Goal: Task Accomplishment & Management: Complete application form

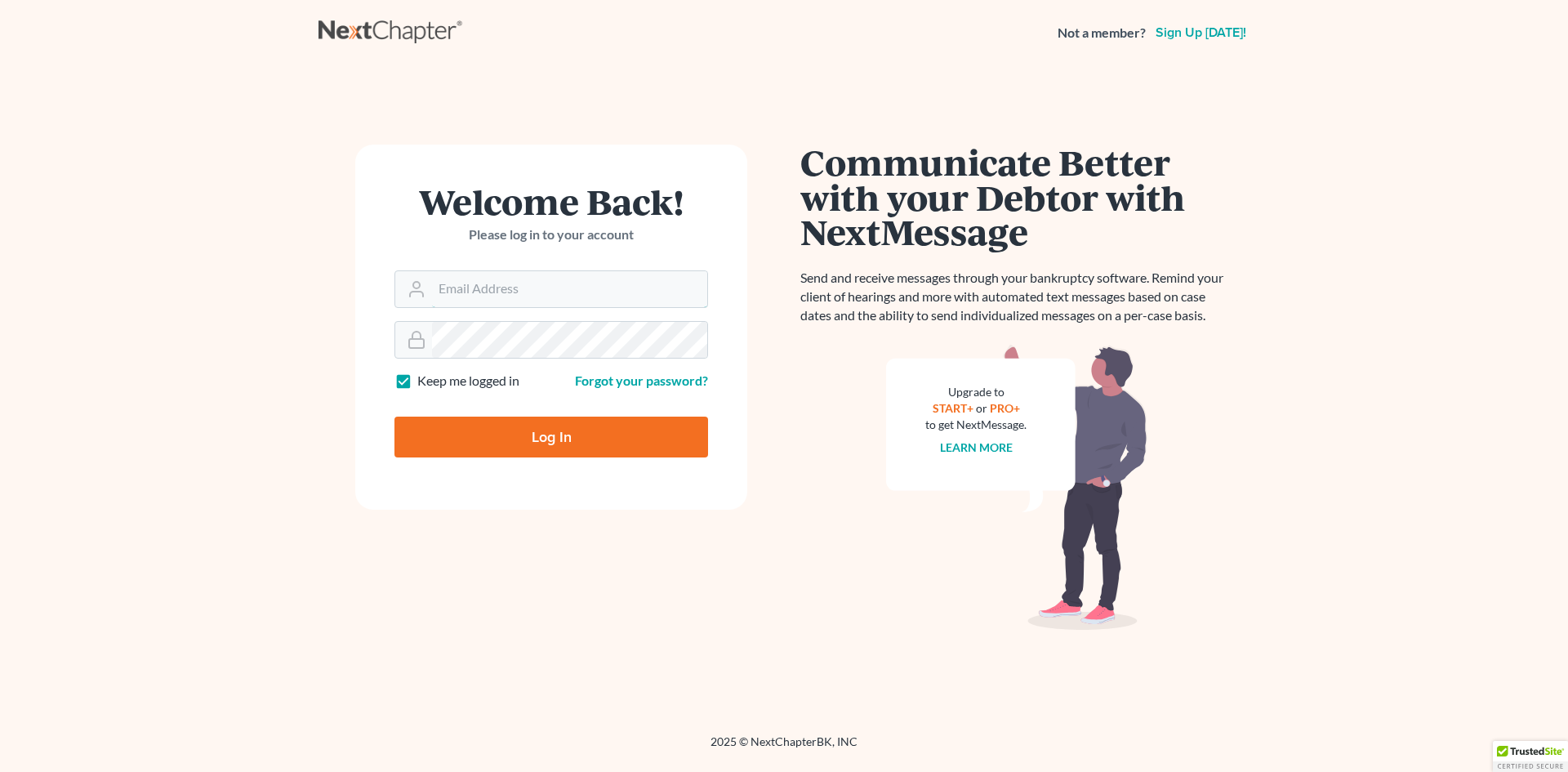
type input "ijohnson@losey.law"
click at [553, 439] on input "Log In" at bounding box center [551, 437] width 314 height 41
type input "Thinking..."
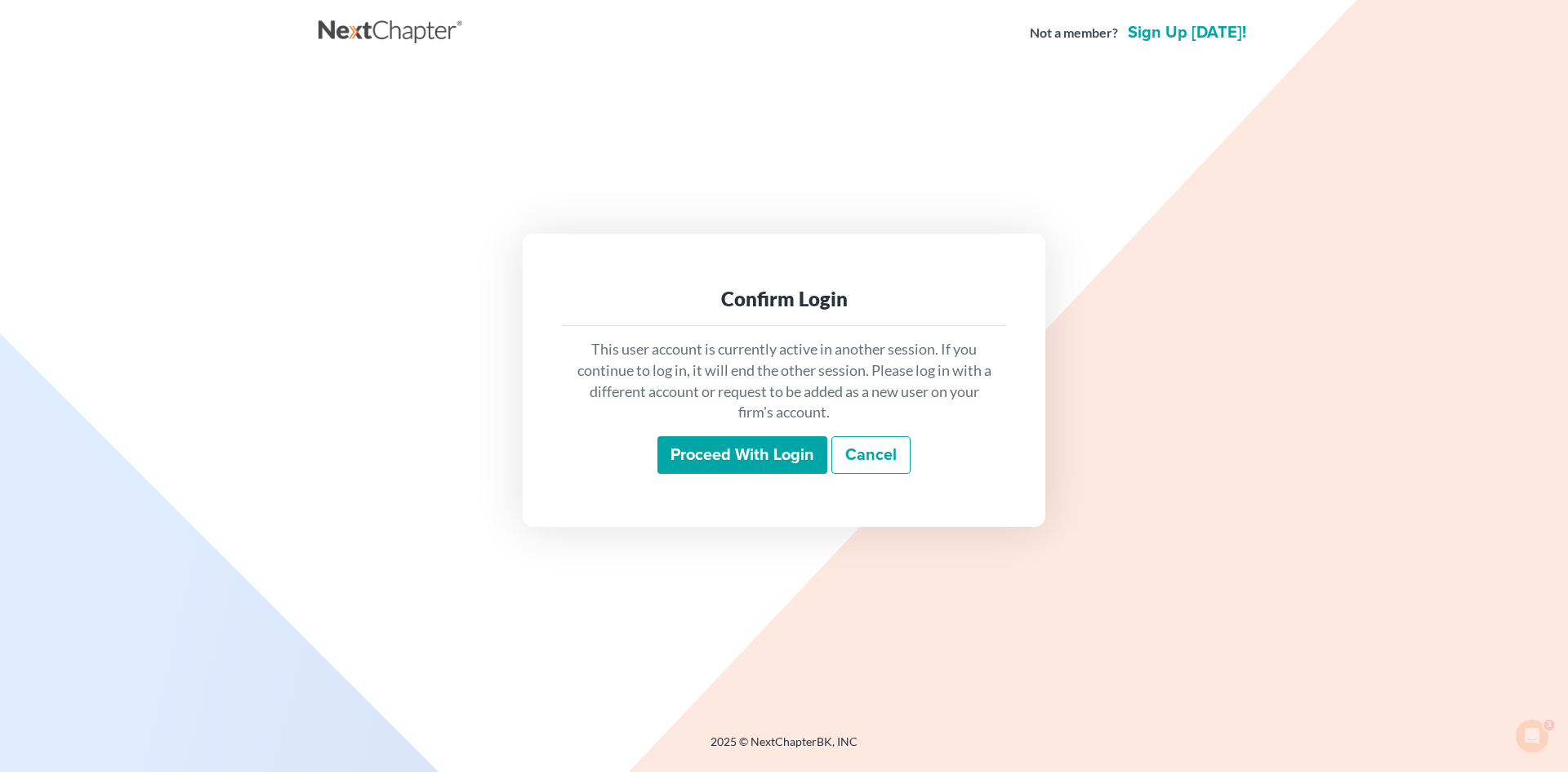
click at [725, 448] on input "Proceed with login" at bounding box center [743, 455] width 170 height 38
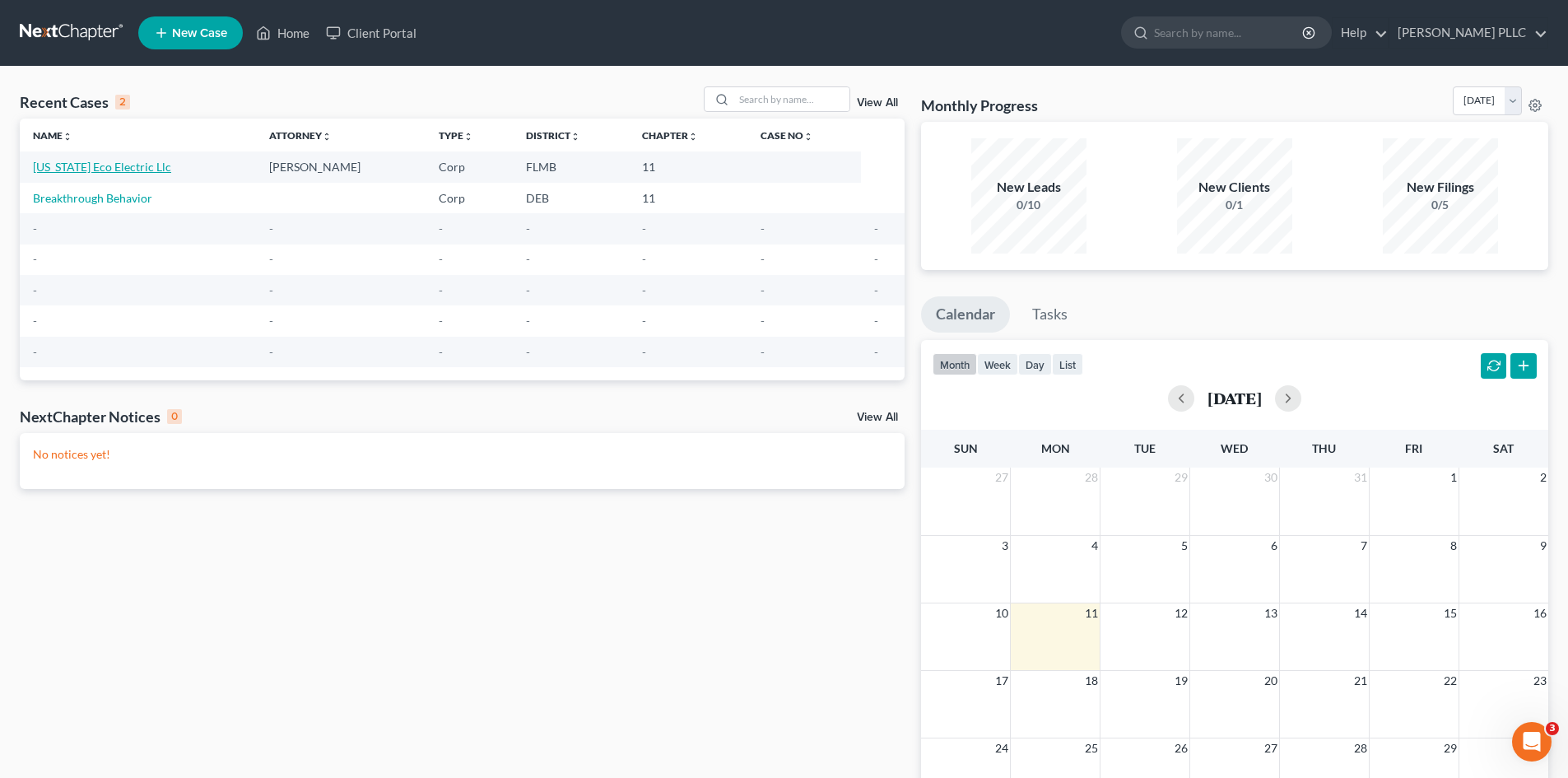
click at [110, 169] on link "[US_STATE] Eco Electric Llc" at bounding box center [102, 167] width 139 height 14
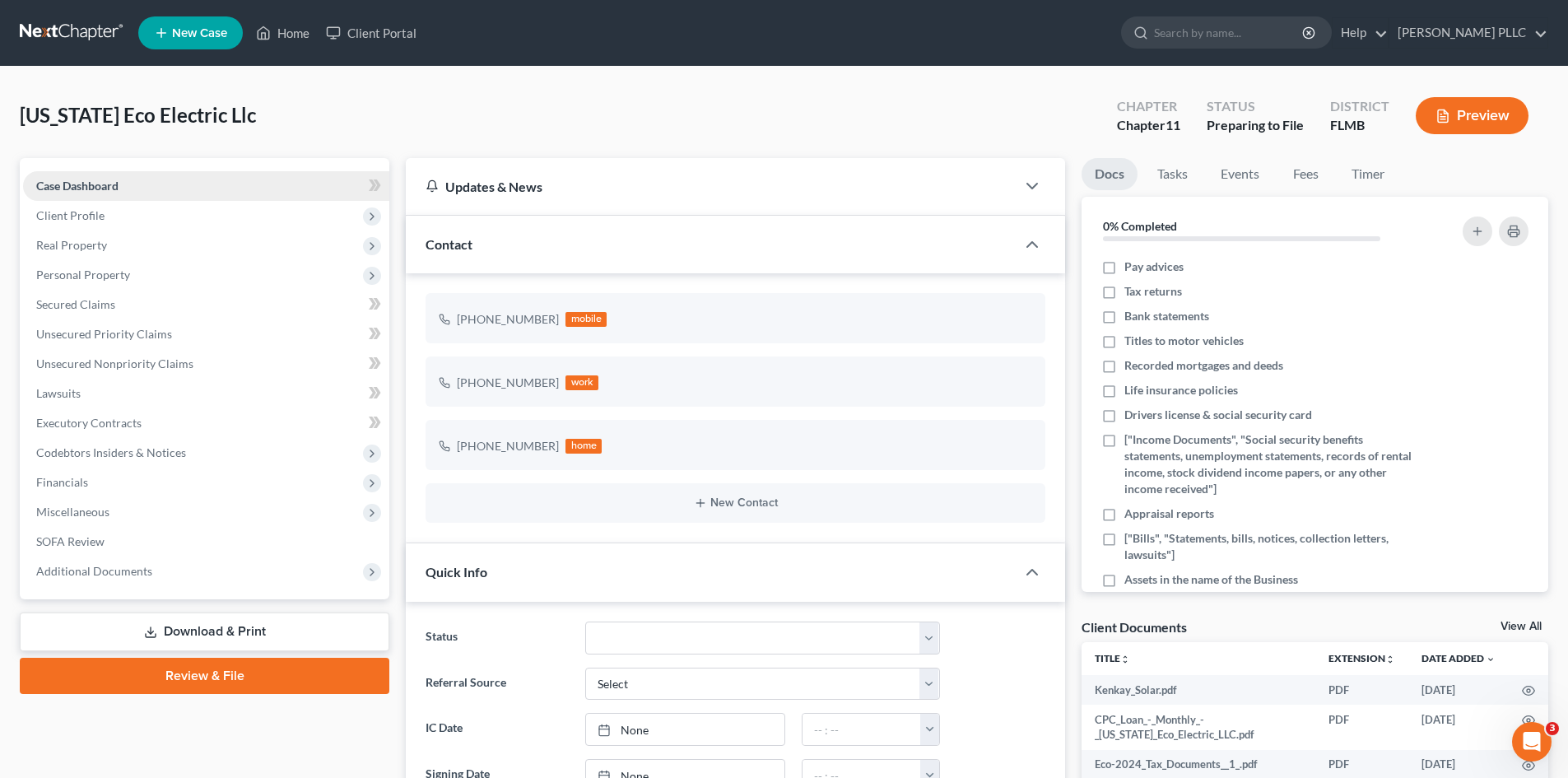
click at [92, 189] on span "Case Dashboard" at bounding box center [77, 186] width 83 height 14
click at [90, 217] on span "Client Profile" at bounding box center [70, 215] width 68 height 14
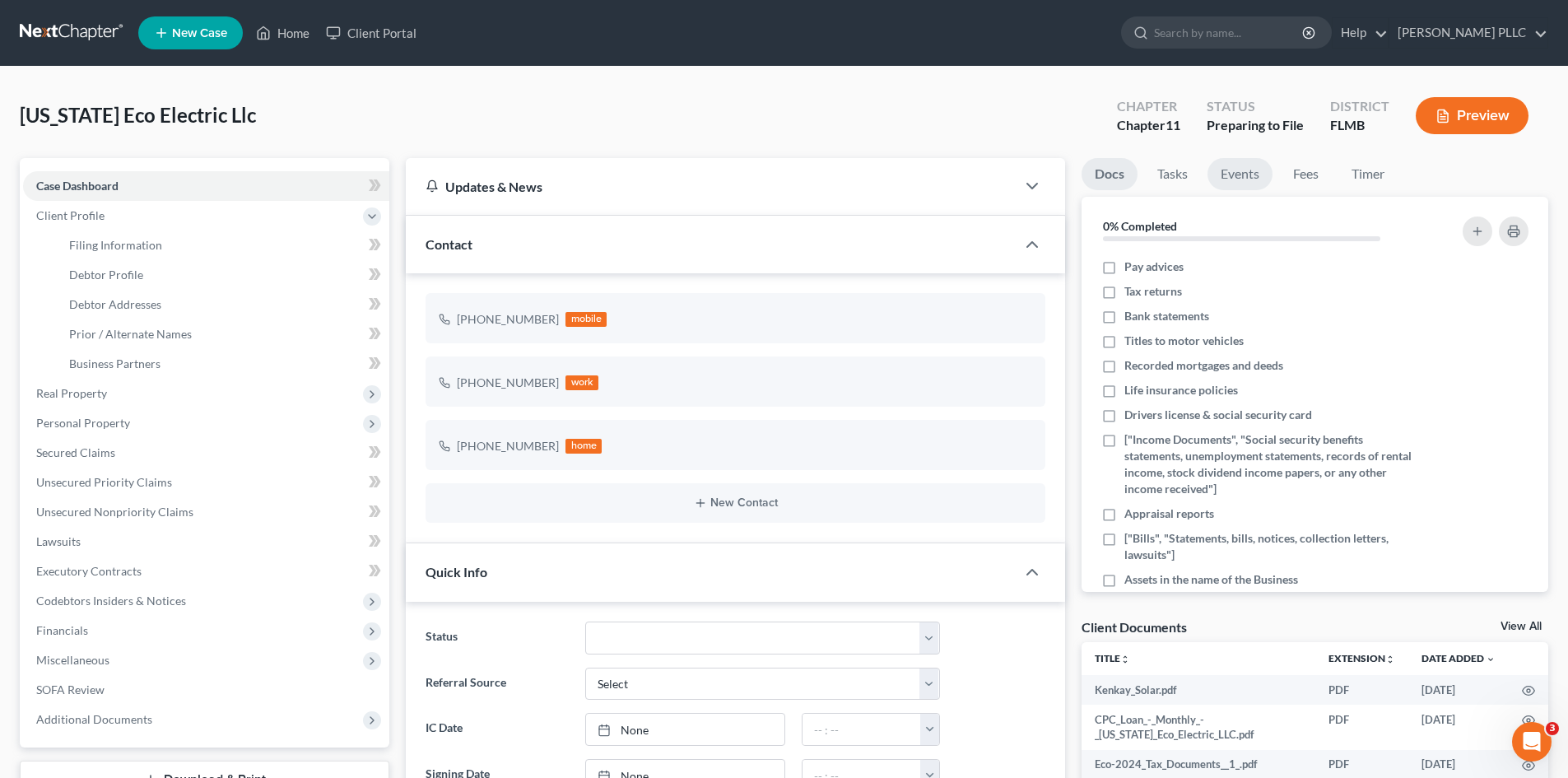
click at [1253, 176] on link "Events" at bounding box center [1240, 174] width 65 height 32
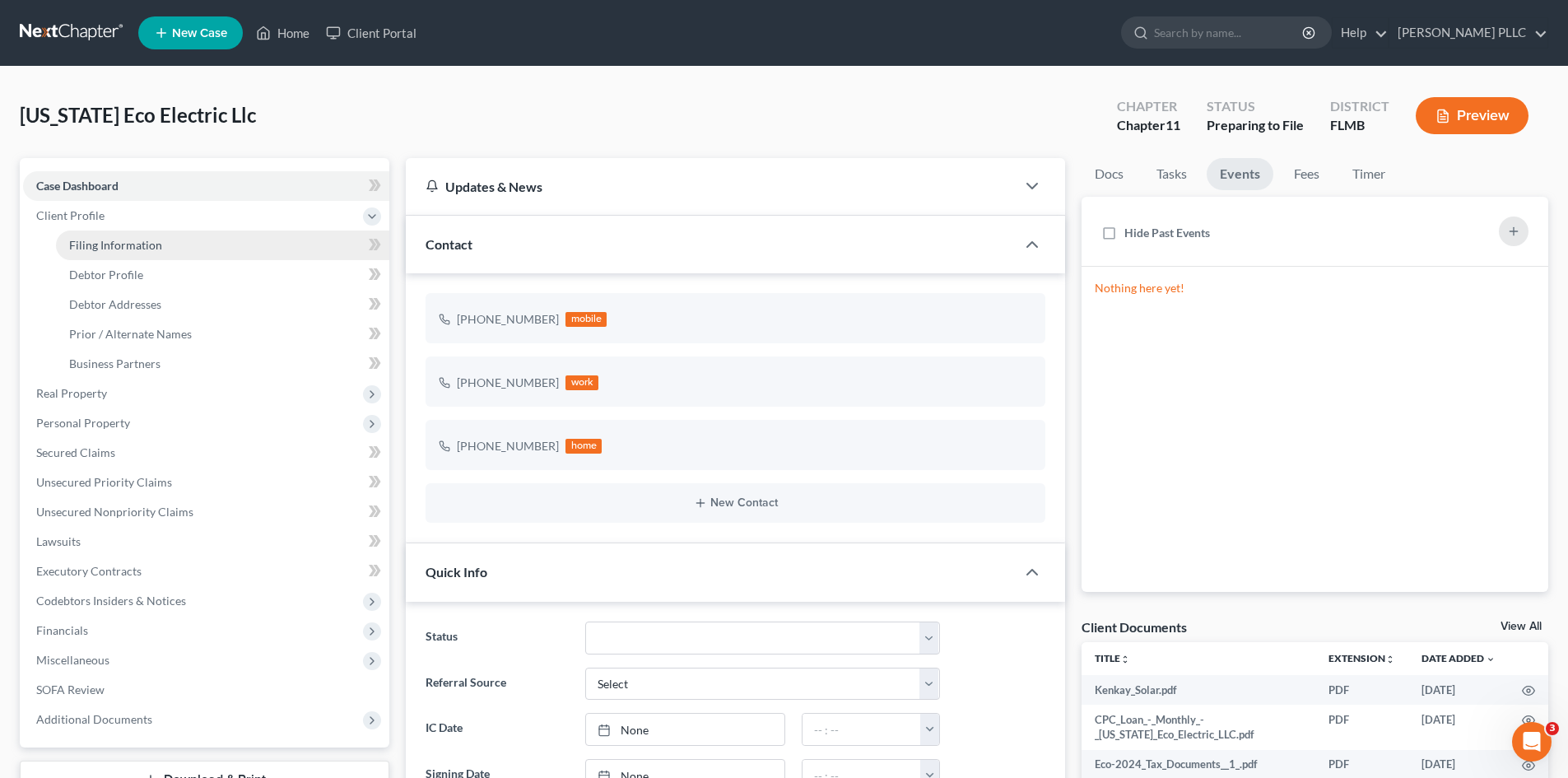
click at [150, 237] on link "Filing Information" at bounding box center [222, 245] width 333 height 29
select select "3"
select select "1"
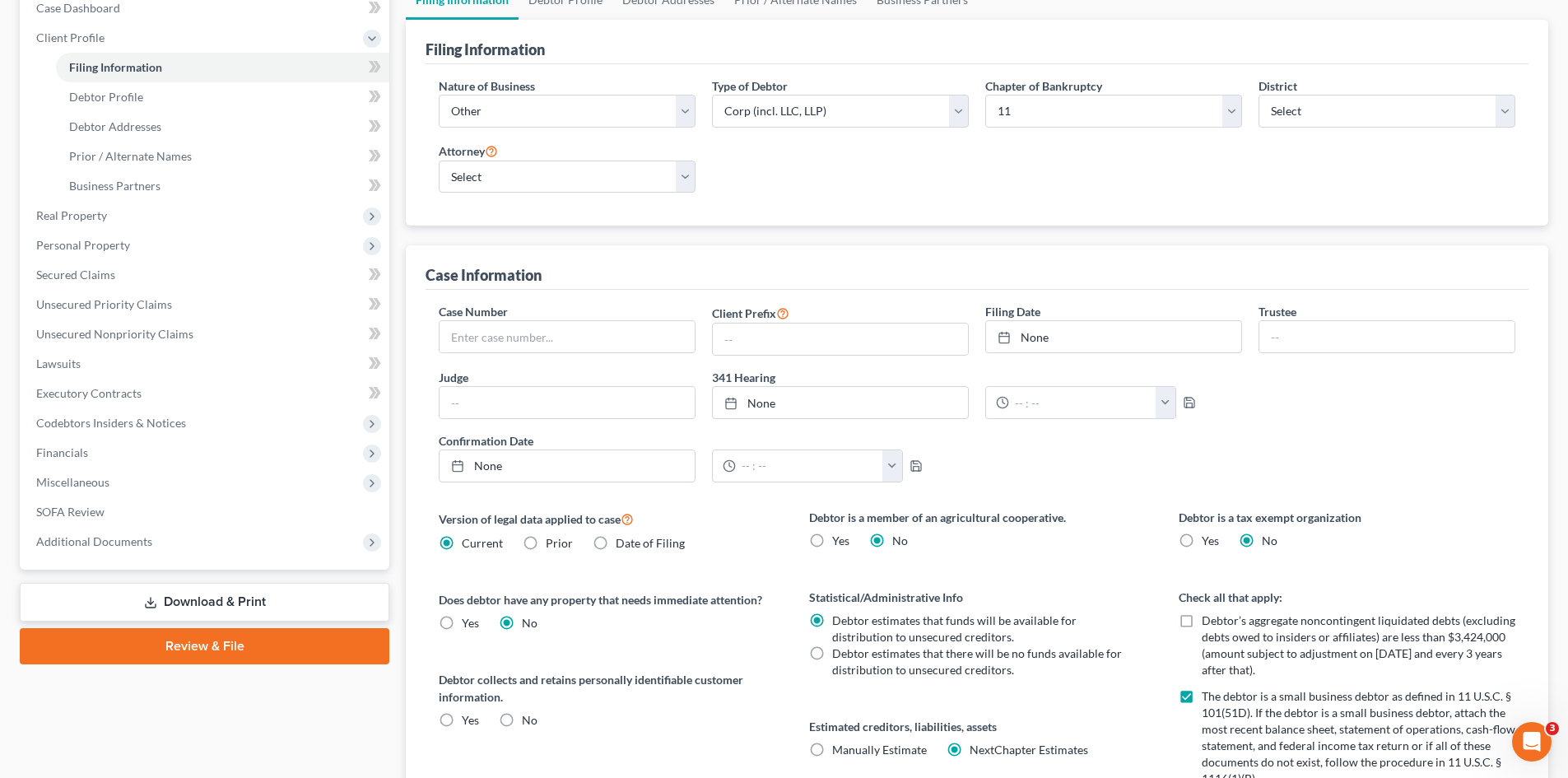
scroll to position [220, 0]
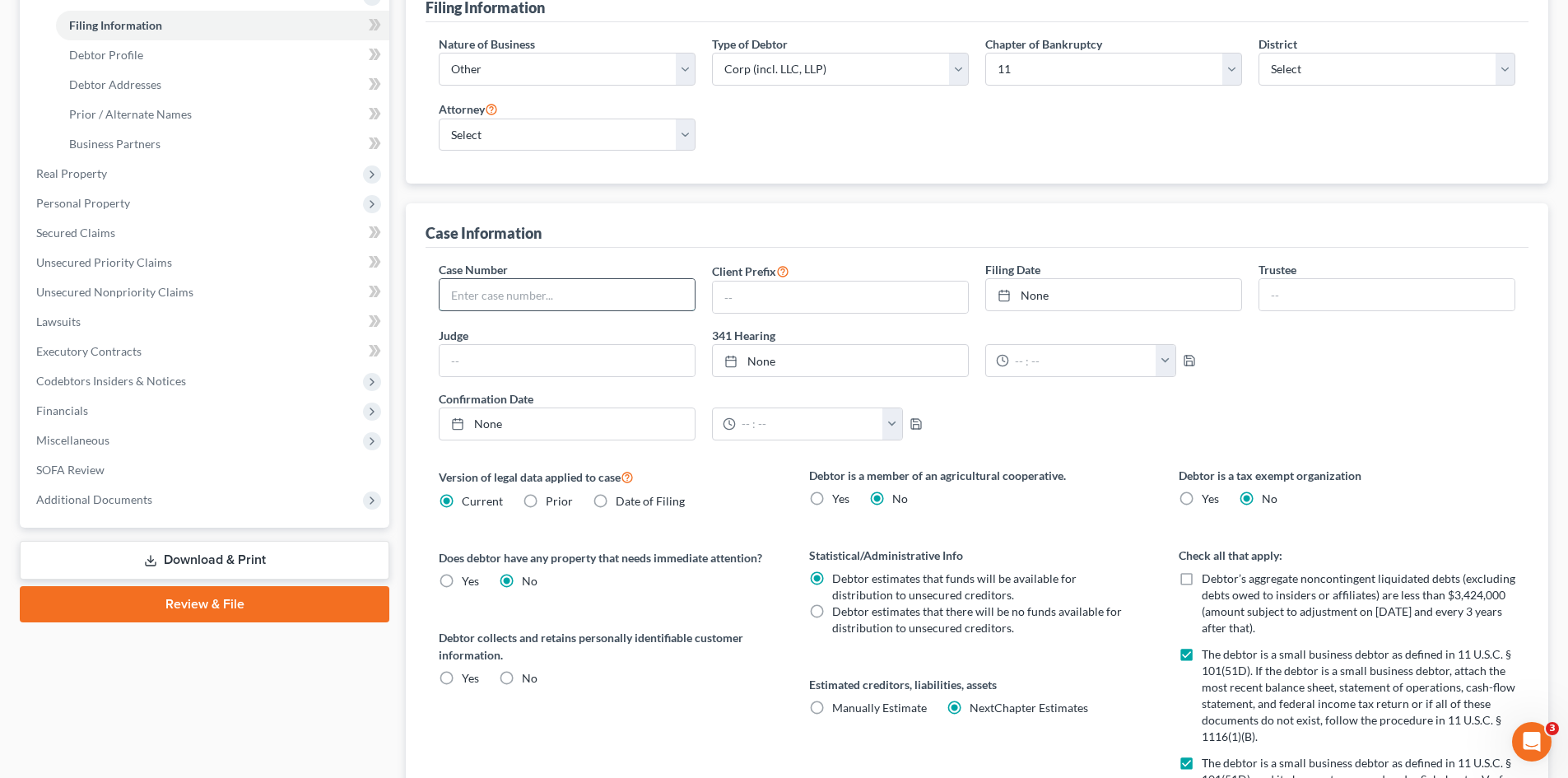
click at [511, 287] on input "text" at bounding box center [567, 294] width 255 height 31
paste input "6:25-bk-05075-LVV"
click at [628, 251] on div "Case Number 6:25-bk-05075-LVV Client Prefix Filing Date None close Date Time ch…" at bounding box center [977, 649] width 1103 height 802
drag, startPoint x: 460, startPoint y: 295, endPoint x: 447, endPoint y: 295, distance: 13.0
click at [448, 295] on input "6:25-bk-05075-LVV" at bounding box center [567, 294] width 255 height 31
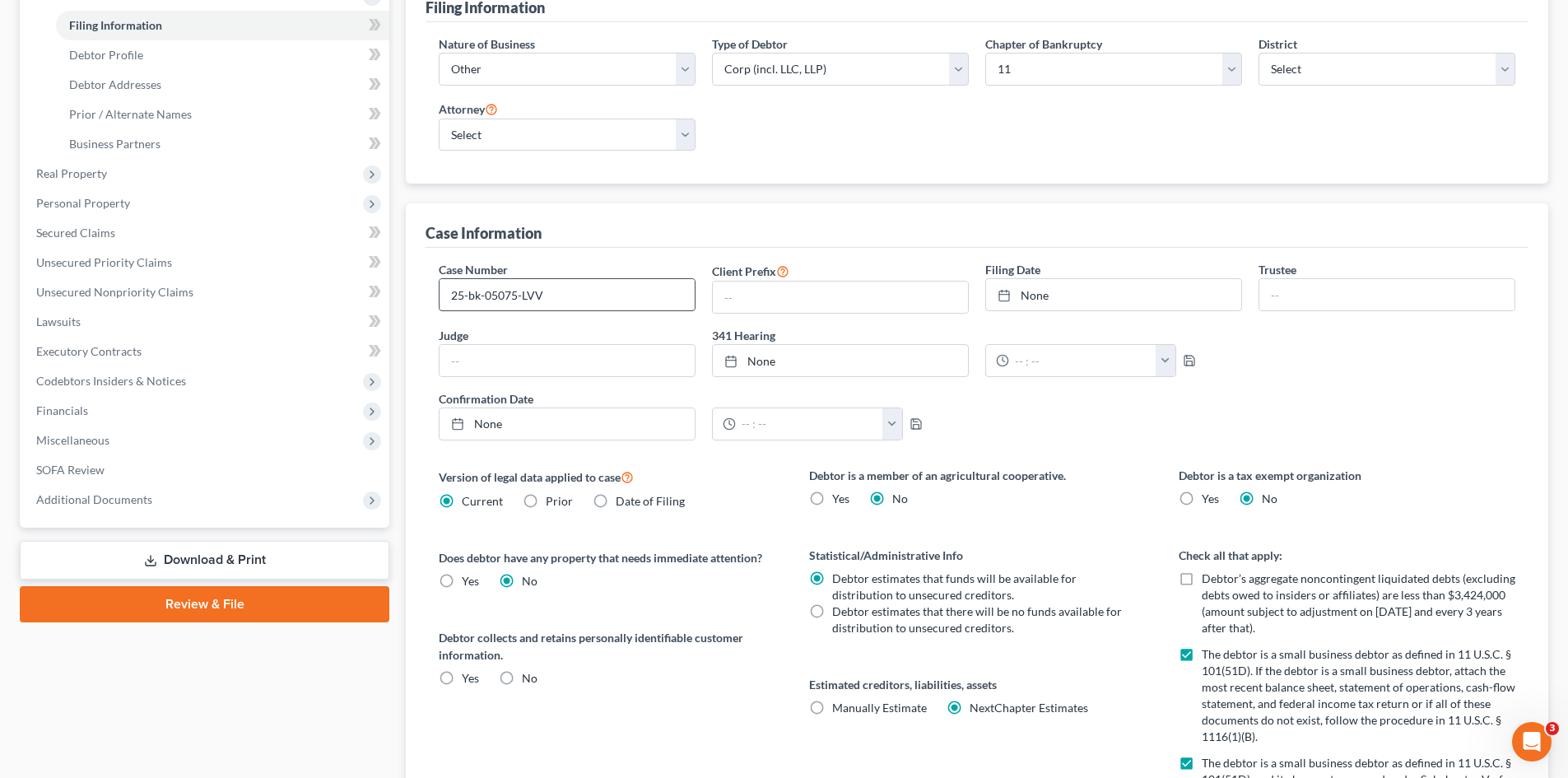
click at [485, 295] on input "25-bk-05075-LVV" at bounding box center [567, 294] width 255 height 31
type input "25-05075-LVV"
click at [574, 231] on div "Case Information" at bounding box center [977, 226] width 1103 height 44
click at [1084, 299] on link "None" at bounding box center [1114, 294] width 255 height 31
type input "[DATE]"
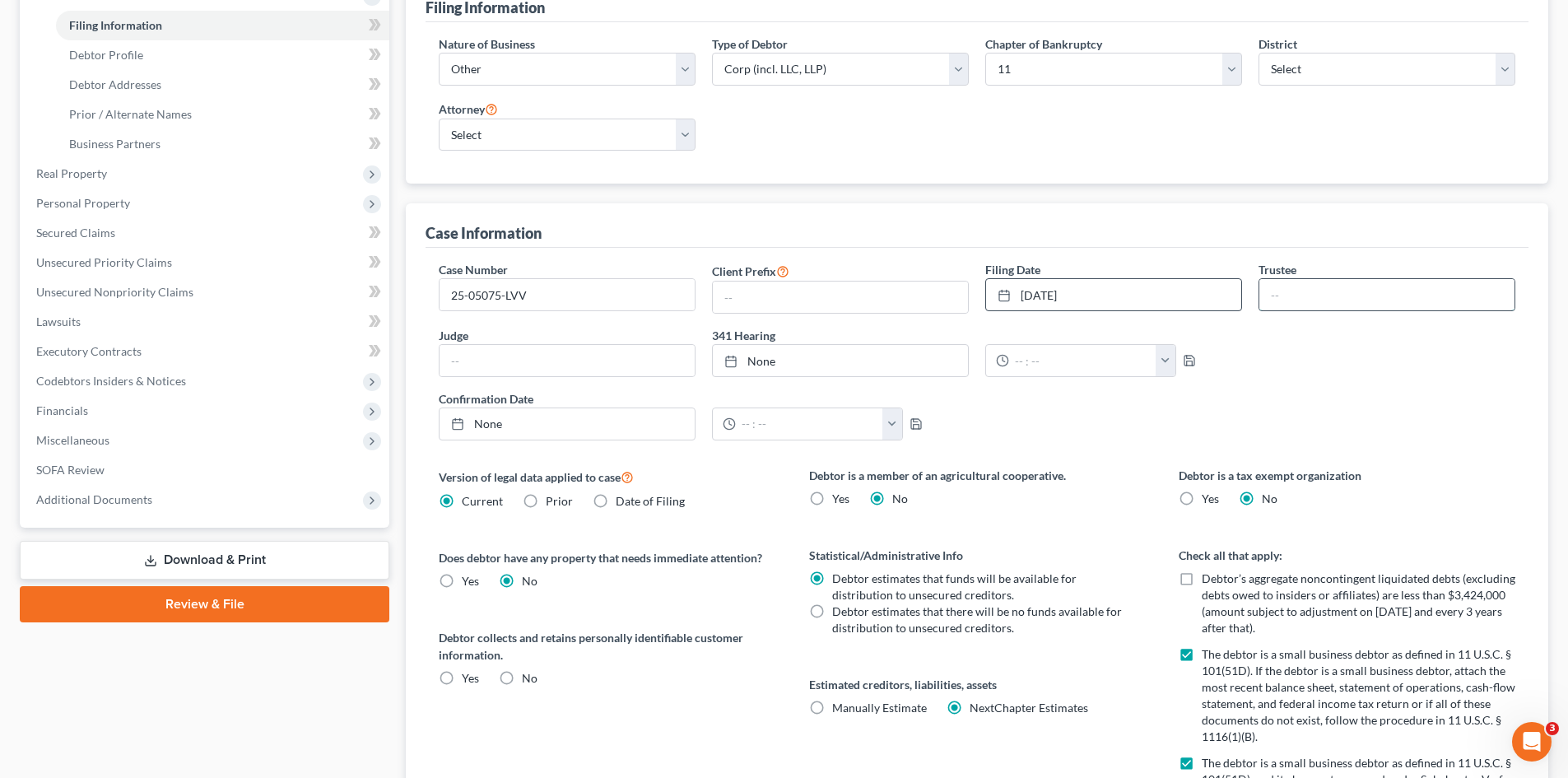
click at [1296, 291] on input "text" at bounding box center [1387, 294] width 255 height 31
click at [524, 365] on input "text" at bounding box center [567, 360] width 255 height 31
type input "V"
type input "[PERSON_NAME]"
click at [1346, 363] on div "Case Number 25-05075-LVV Client Prefix Filing Date [DATE] close Date [DATE] Tim…" at bounding box center [977, 357] width 1093 height 192
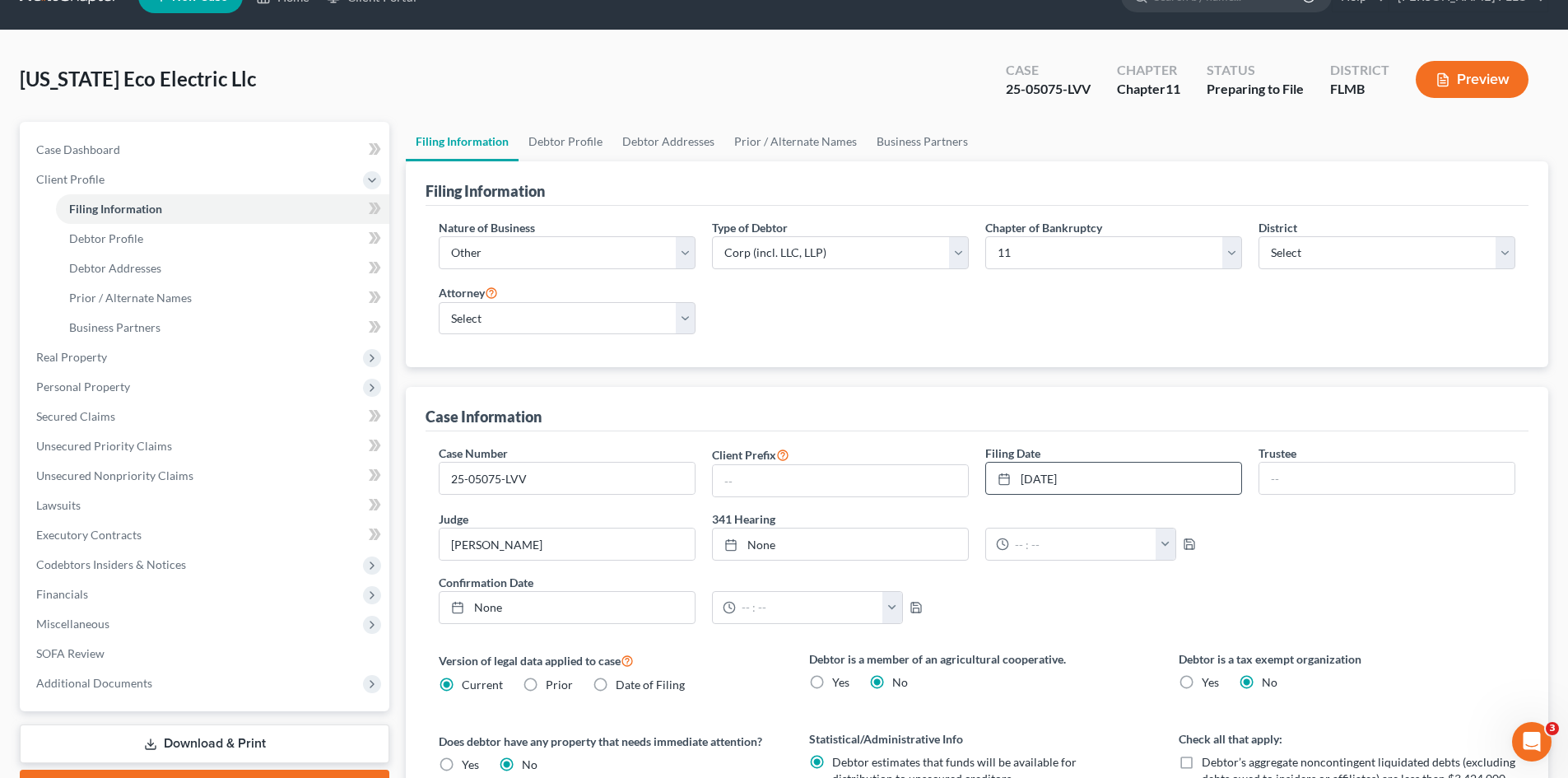
scroll to position [0, 0]
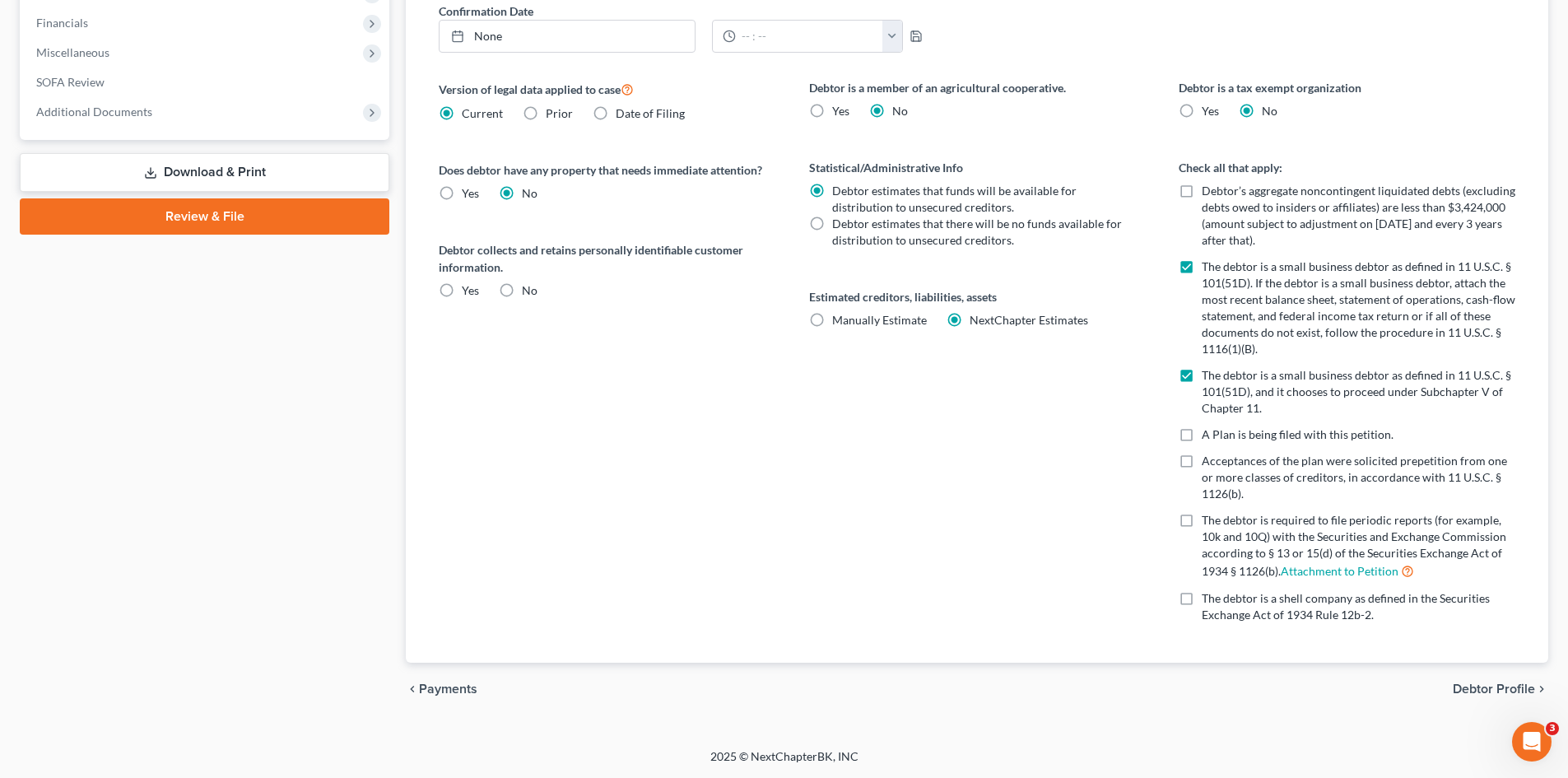
click at [1500, 687] on span "Debtor Profile" at bounding box center [1494, 689] width 83 height 13
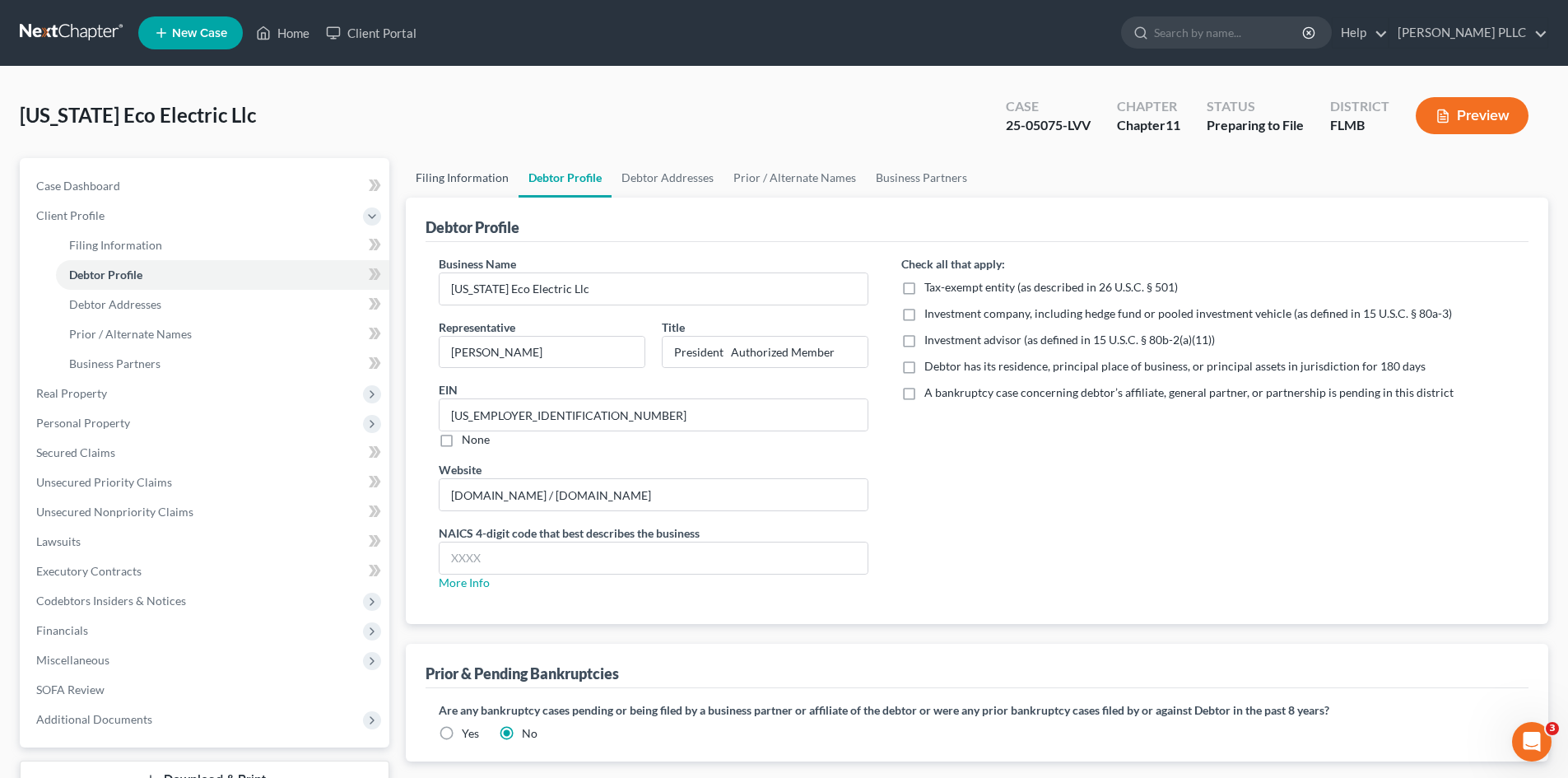
click at [456, 183] on link "Filing Information" at bounding box center [462, 178] width 113 height 39
select select "3"
select select "1"
select select "15"
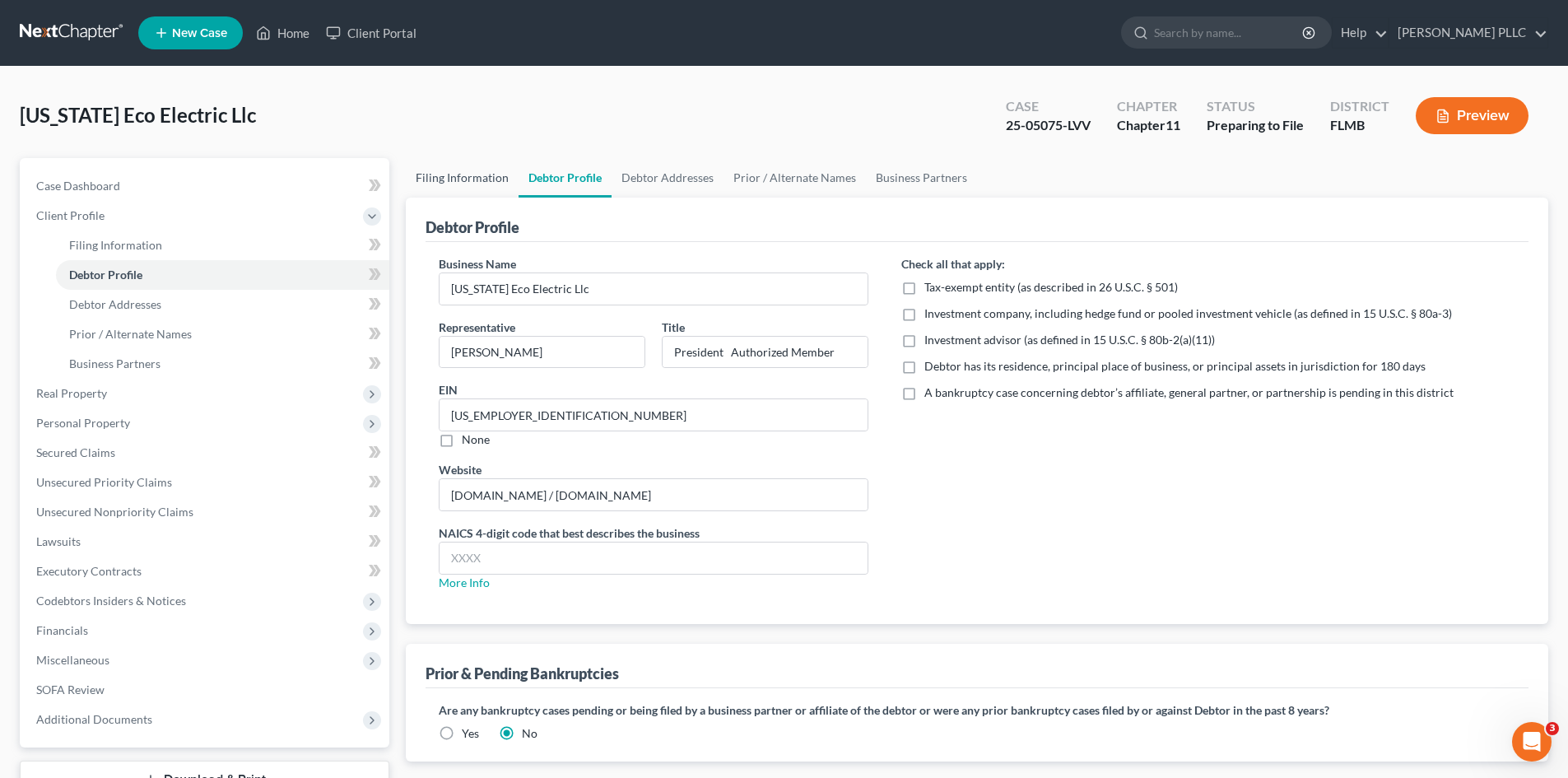
select select "1"
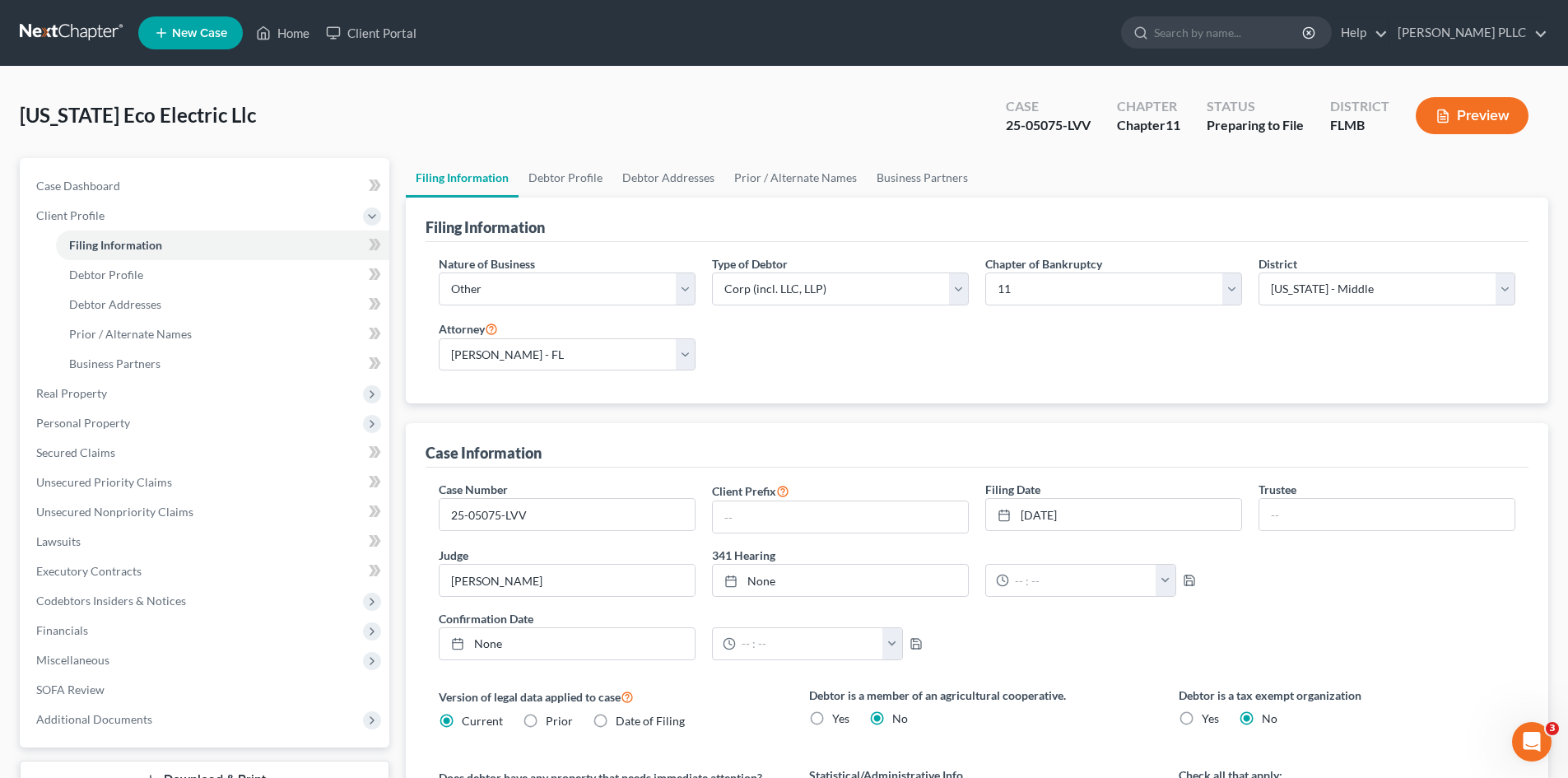
click at [560, 117] on div "[US_STATE] Eco Electric Llc Upgraded Case 25-05075-LVV Chapter Chapter 11 Statu…" at bounding box center [784, 122] width 1529 height 72
click at [93, 718] on span "Additional Documents" at bounding box center [94, 719] width 116 height 14
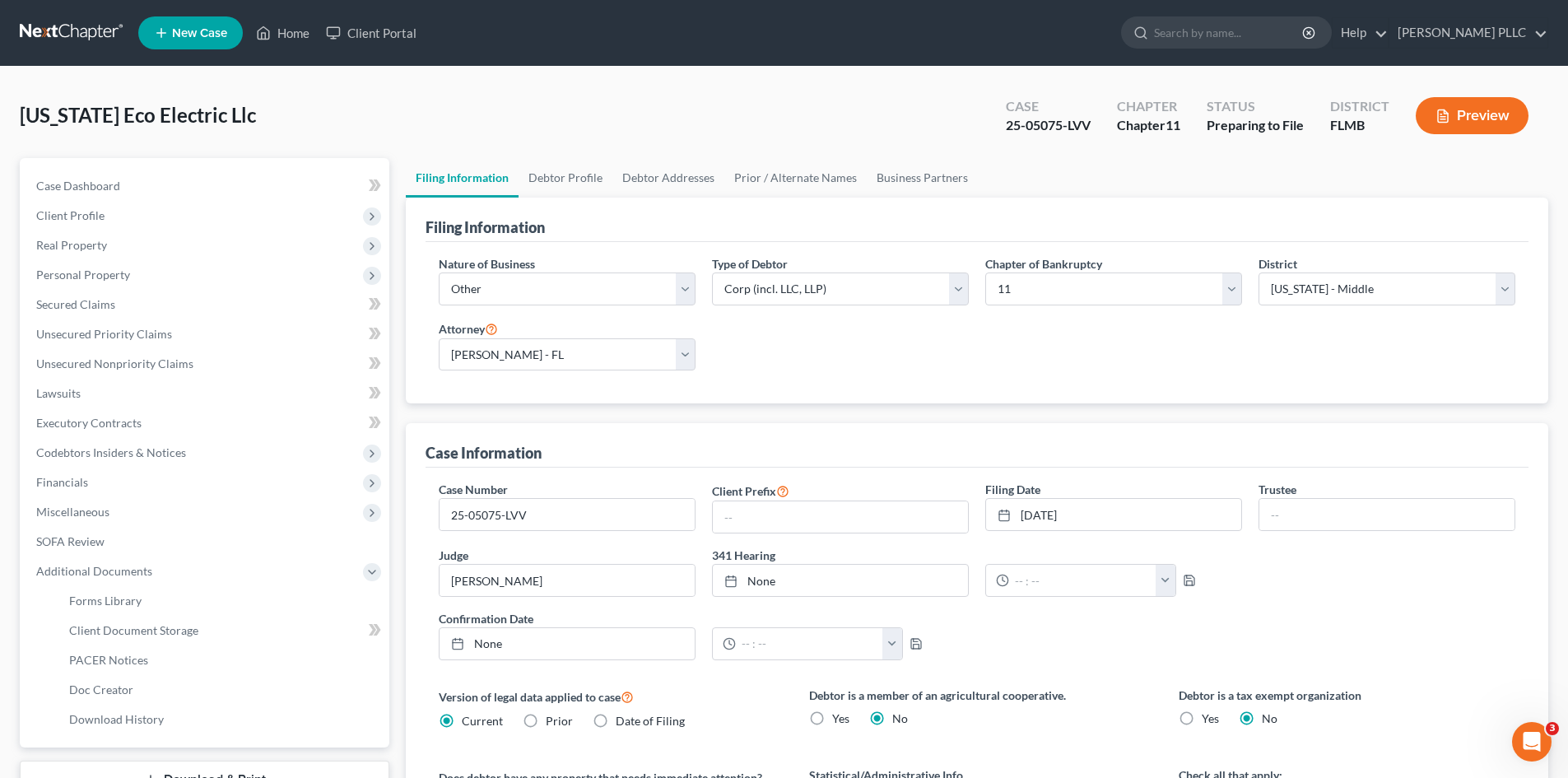
click at [478, 68] on div "[US_STATE] Eco Electric Llc Upgraded Case 25-05075-LVV Chapter Chapter 11 Statu…" at bounding box center [784, 711] width 1568 height 1289
